Goal: Contribute content: Contribute content

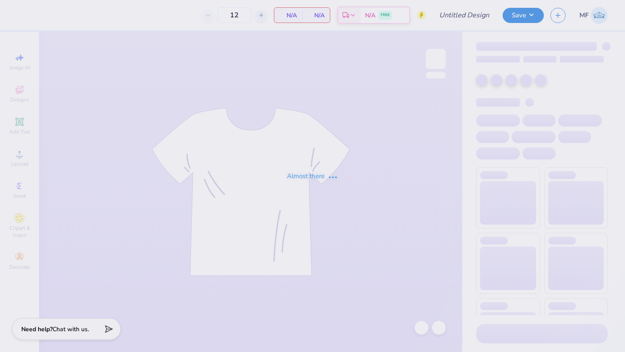
type input "pastel"
type input "50"
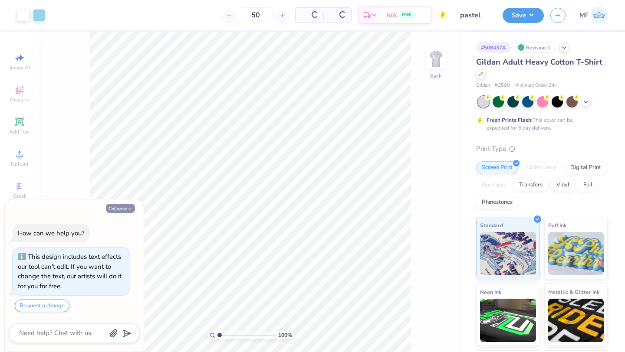
click at [119, 207] on button "Collapse" at bounding box center [120, 208] width 29 height 9
type textarea "x"
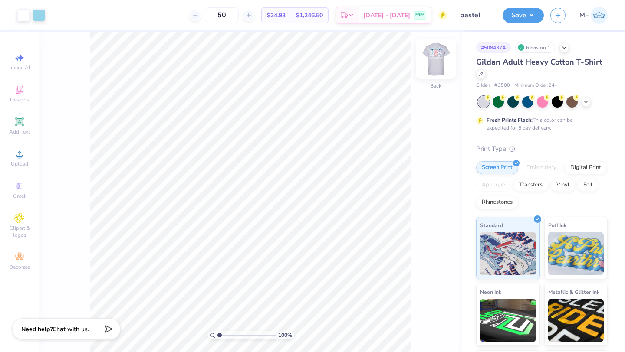
click at [445, 58] on img at bounding box center [435, 59] width 35 height 35
click at [61, 14] on div at bounding box center [55, 14] width 12 height 12
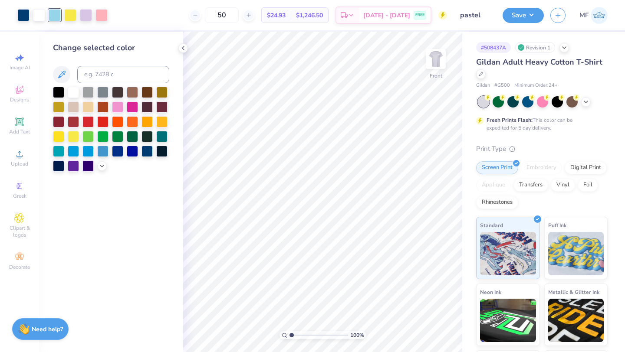
click at [102, 172] on div "Change selected color" at bounding box center [111, 192] width 144 height 321
click at [102, 167] on icon at bounding box center [101, 165] width 7 height 7
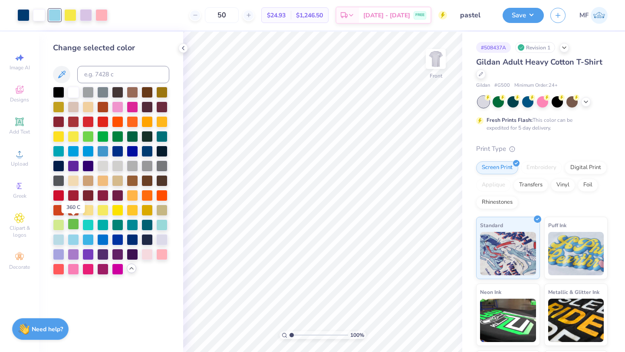
click at [72, 224] on div at bounding box center [73, 224] width 11 height 11
click at [119, 222] on div at bounding box center [117, 224] width 11 height 11
click at [101, 224] on div at bounding box center [102, 224] width 11 height 11
click at [73, 223] on div at bounding box center [73, 224] width 11 height 11
click at [70, 14] on div at bounding box center [70, 14] width 12 height 12
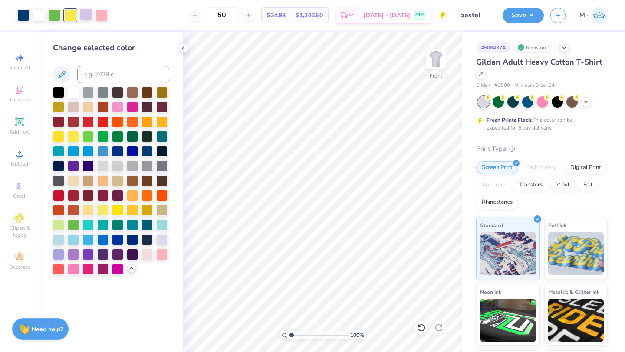
click at [87, 12] on div at bounding box center [86, 14] width 12 height 12
click at [115, 226] on div at bounding box center [117, 224] width 11 height 11
click at [95, 13] on div at bounding box center [101, 14] width 12 height 12
click at [89, 137] on div at bounding box center [87, 135] width 11 height 11
click at [119, 138] on div at bounding box center [117, 135] width 11 height 11
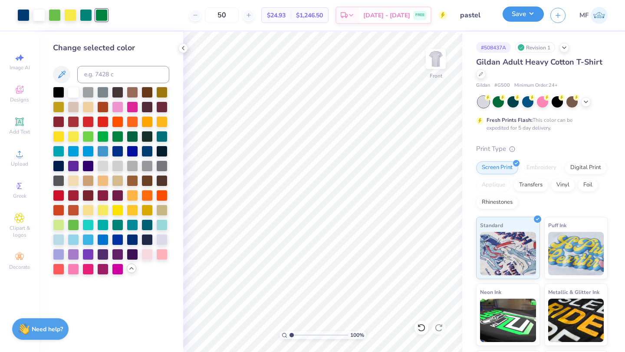
click at [512, 17] on button "Save" at bounding box center [522, 14] width 41 height 15
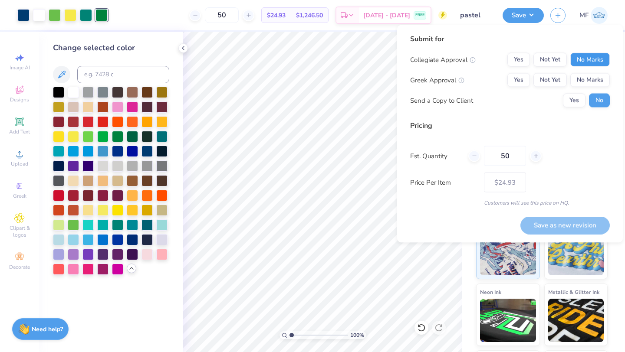
click at [594, 65] on button "No Marks" at bounding box center [589, 60] width 39 height 14
click at [509, 80] on button "Yes" at bounding box center [518, 80] width 23 height 14
click at [547, 219] on button "Save as new revision" at bounding box center [564, 225] width 89 height 18
type input "$24.93"
